Goal: Book appointment/travel/reservation

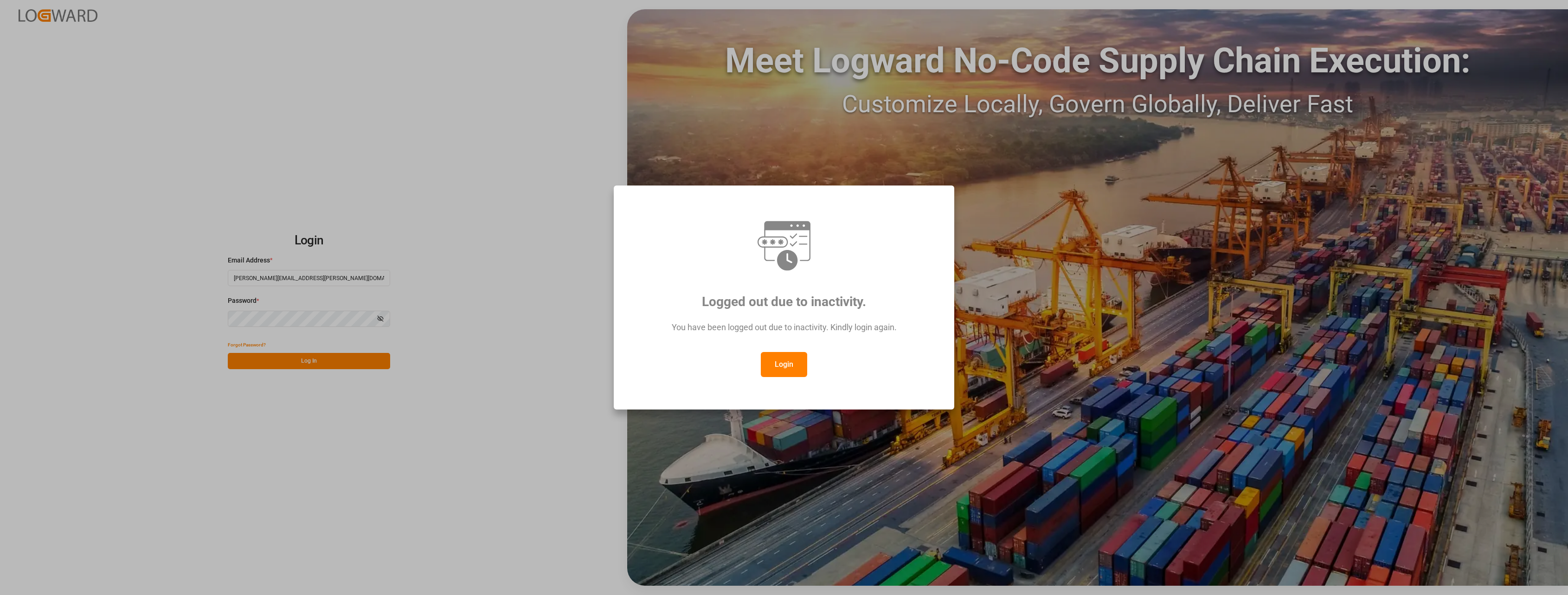
click at [782, 360] on button "Login" at bounding box center [784, 364] width 46 height 25
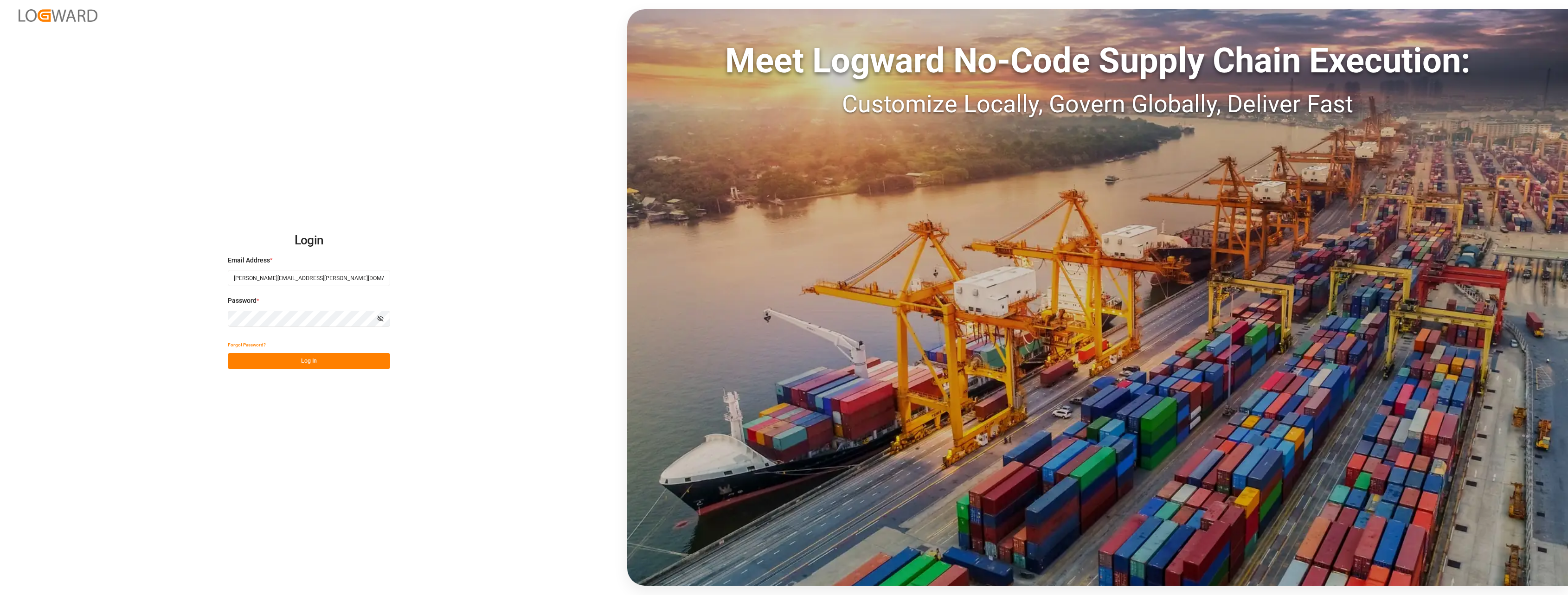
click at [301, 360] on button "Log In" at bounding box center [308, 361] width 163 height 16
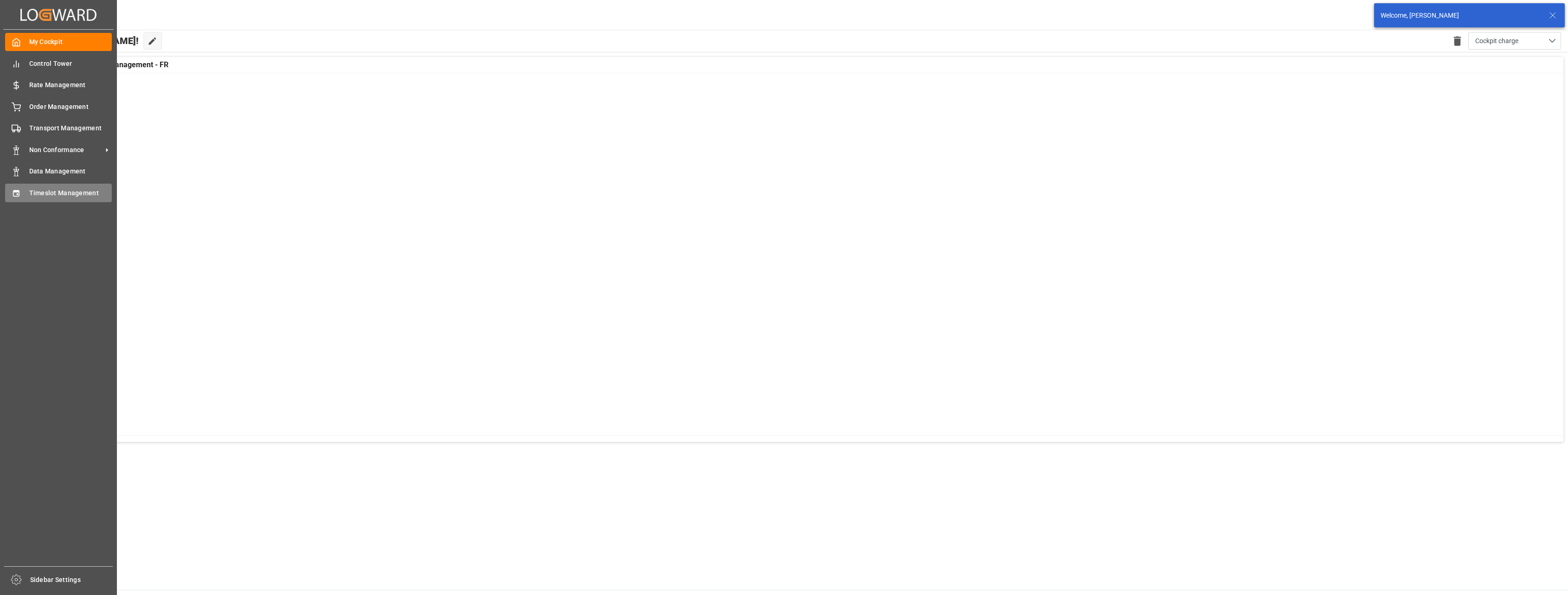
click at [32, 198] on span "Timeslot Management" at bounding box center [70, 193] width 83 height 10
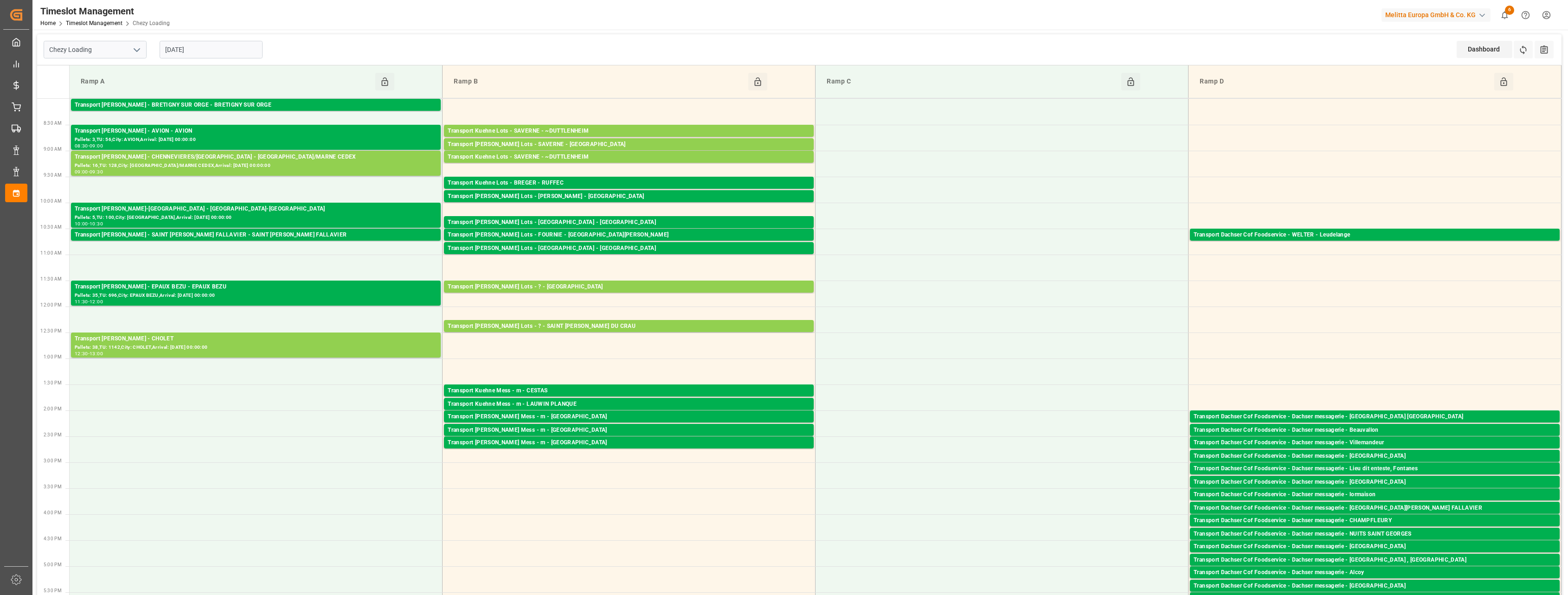
click at [213, 50] on input "[DATE]" at bounding box center [211, 50] width 103 height 18
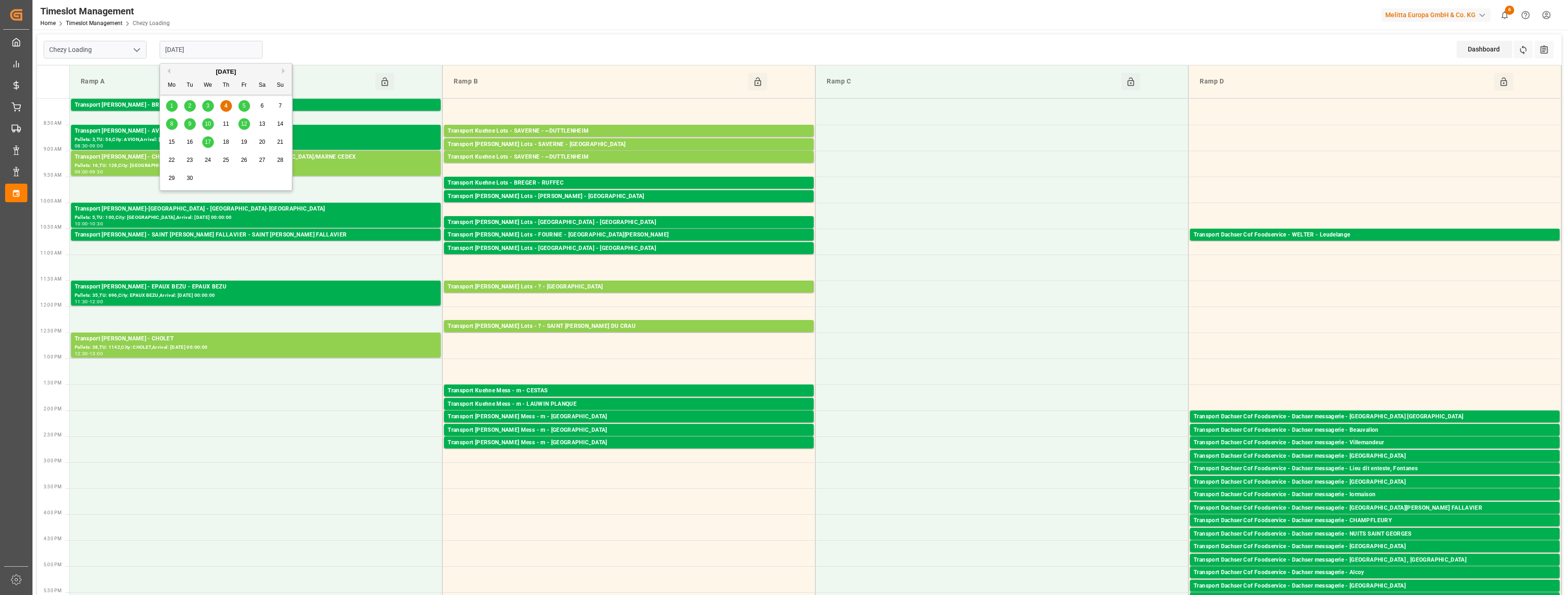
click at [246, 107] on div "5" at bounding box center [244, 107] width 11 height 11
type input "[DATE]"
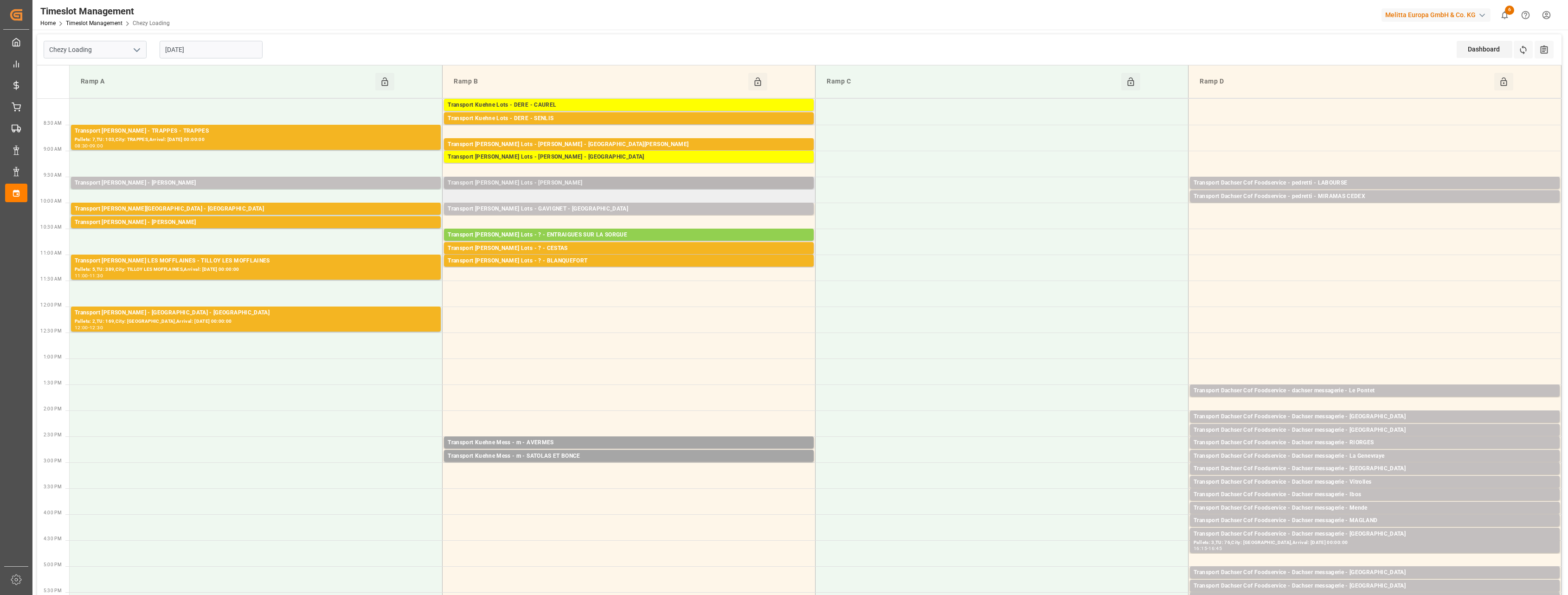
click at [523, 183] on div "Transport [PERSON_NAME] Lots - [PERSON_NAME]" at bounding box center [629, 183] width 362 height 10
click at [533, 204] on div "Transport [PERSON_NAME] Lots - GAVIGNET - [GEOGRAPHIC_DATA]" at bounding box center [629, 209] width 362 height 10
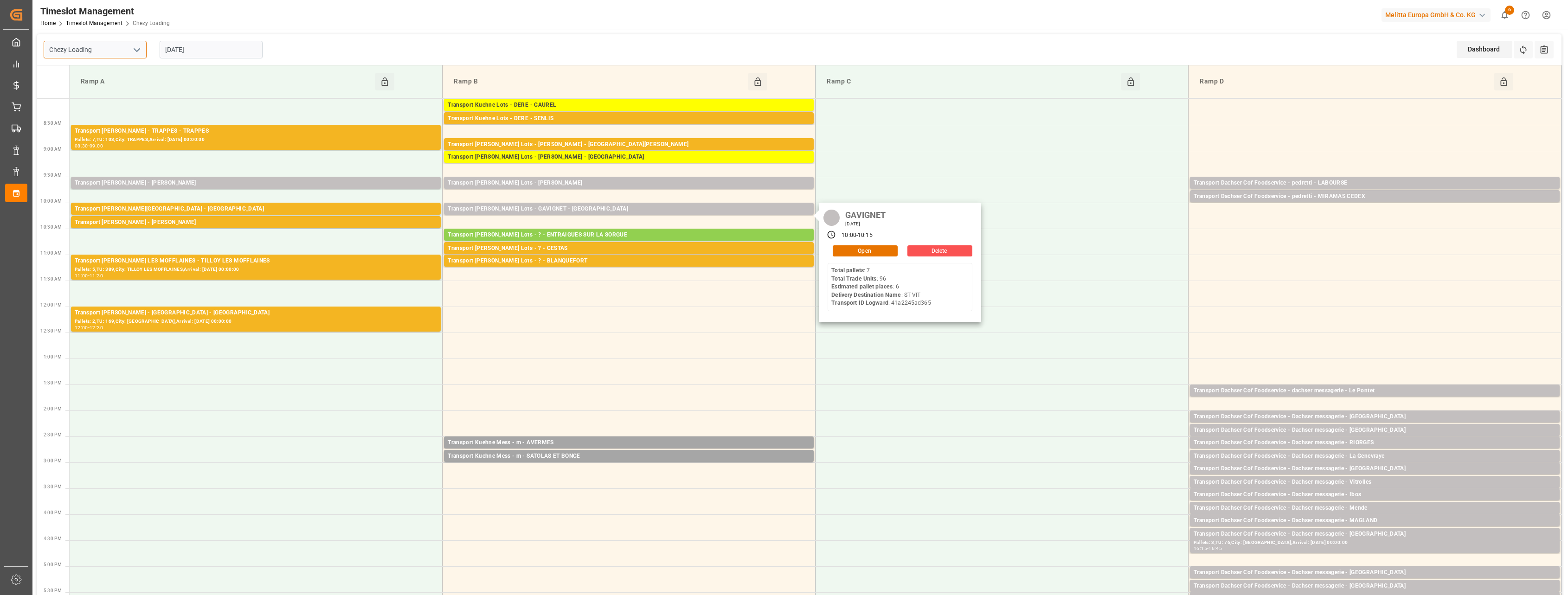
click at [144, 51] on input "Chezy Loading" at bounding box center [94, 50] width 103 height 18
